Goal: Browse casually

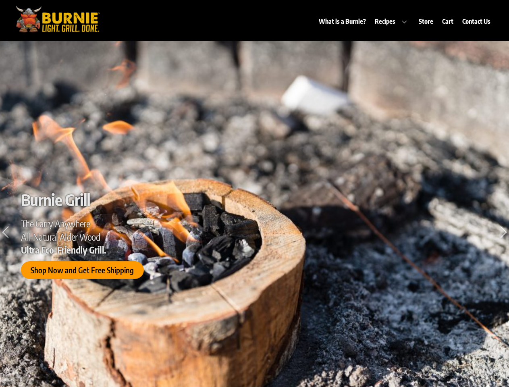
click at [254, 193] on h1 "Burnie Grill" at bounding box center [254, 199] width 467 height 19
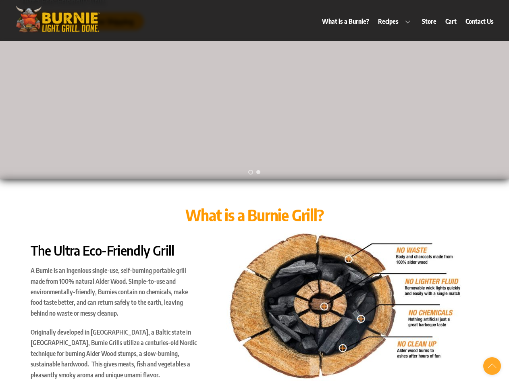
scroll to position [387, 0]
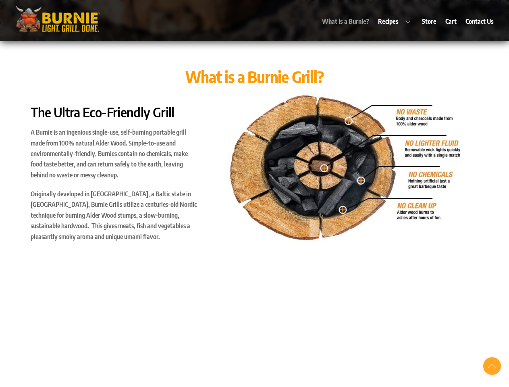
click at [254, 193] on img at bounding box center [344, 169] width 236 height 151
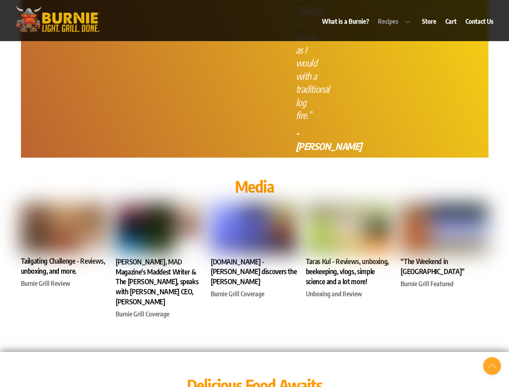
scroll to position [2593, 0]
